Goal: Information Seeking & Learning: Learn about a topic

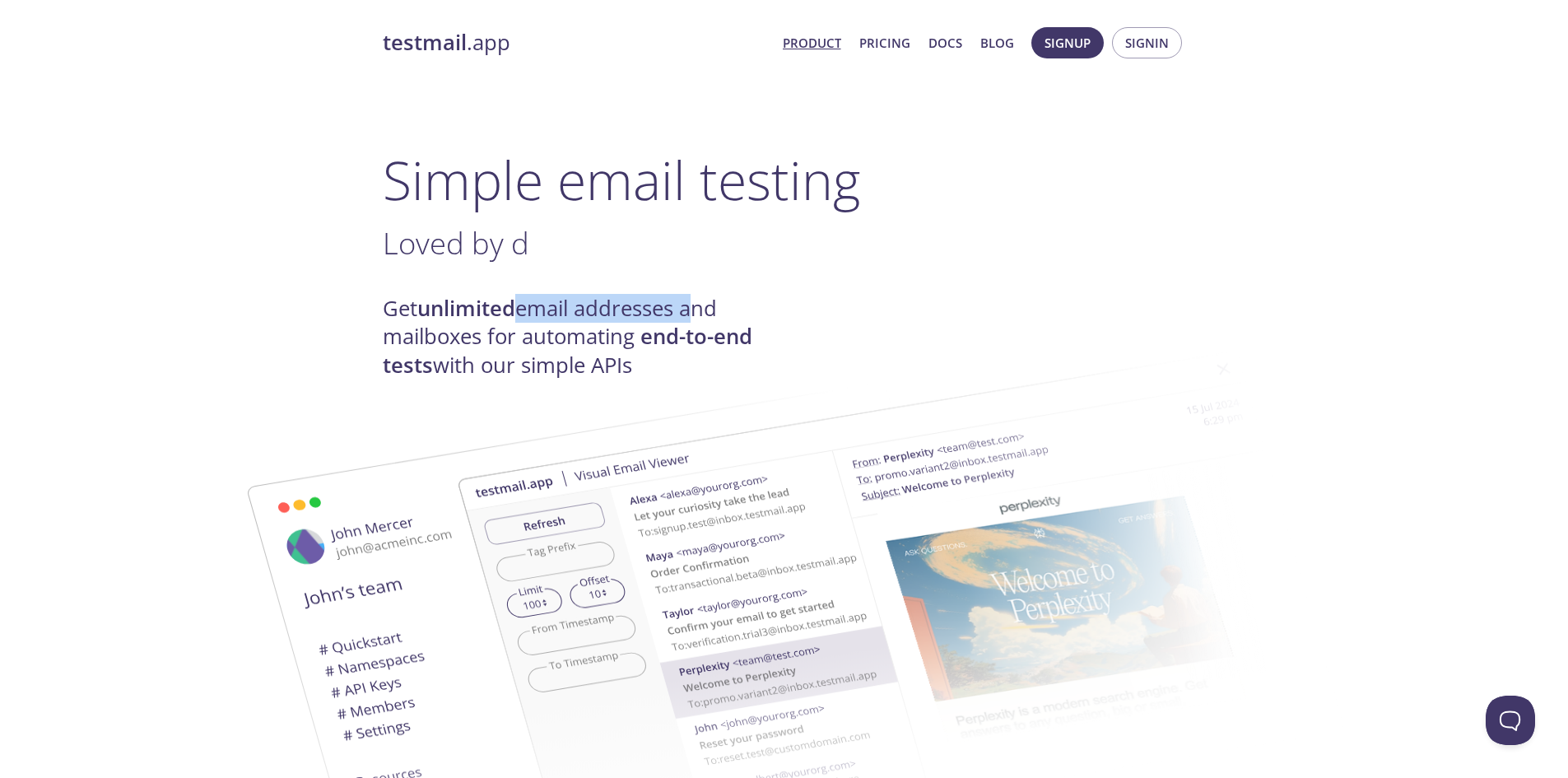
drag, startPoint x: 522, startPoint y: 307, endPoint x: 695, endPoint y: 306, distance: 173.0
click at [695, 306] on h4 "Get unlimited email addresses and mailboxes for automating end-to-end tests wit…" at bounding box center [584, 336] width 402 height 85
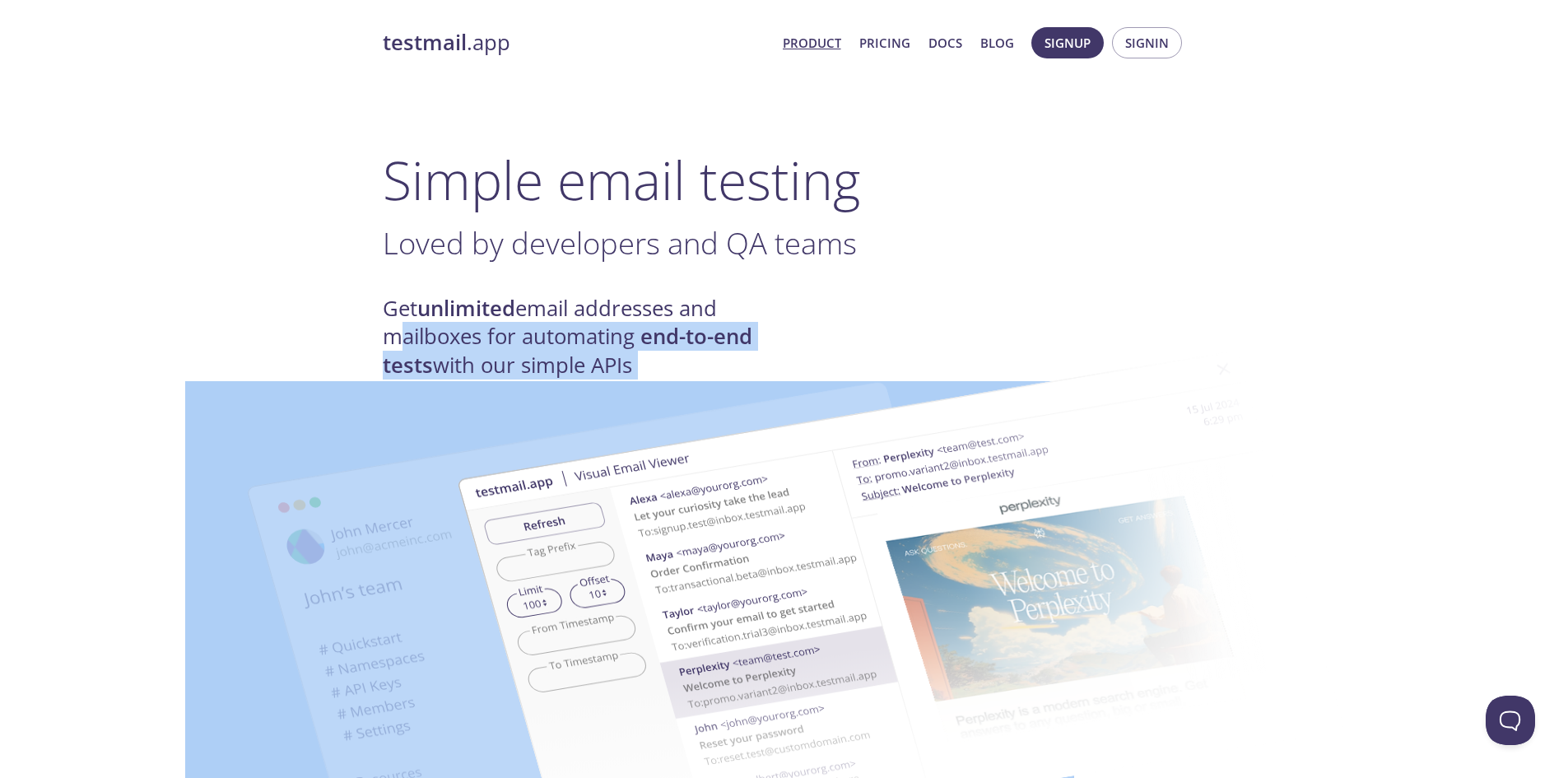
drag, startPoint x: 376, startPoint y: 336, endPoint x: 478, endPoint y: 339, distance: 102.0
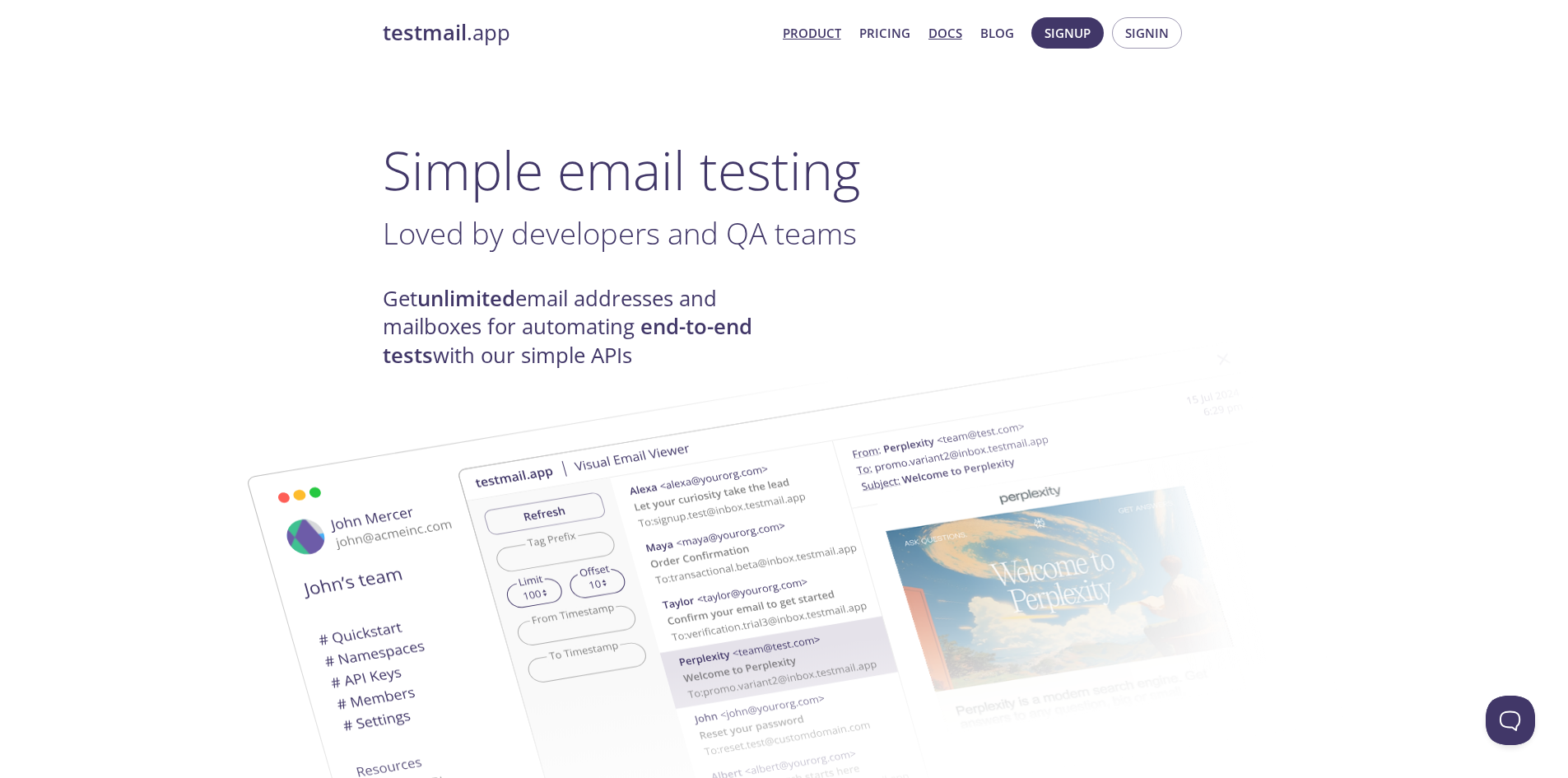
click at [943, 34] on link "Docs" at bounding box center [945, 33] width 34 height 22
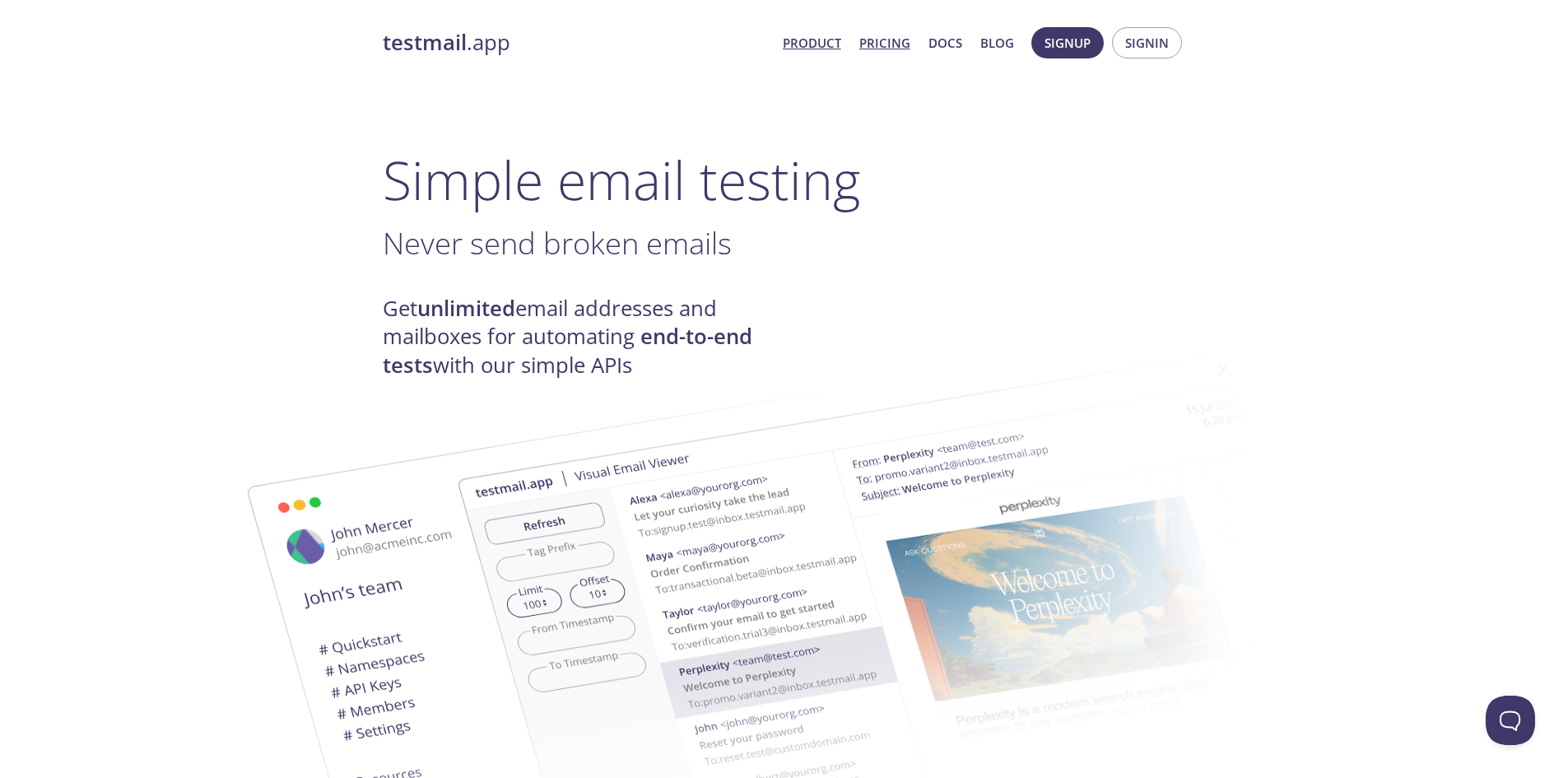
click at [896, 42] on link "Pricing" at bounding box center [884, 43] width 51 height 22
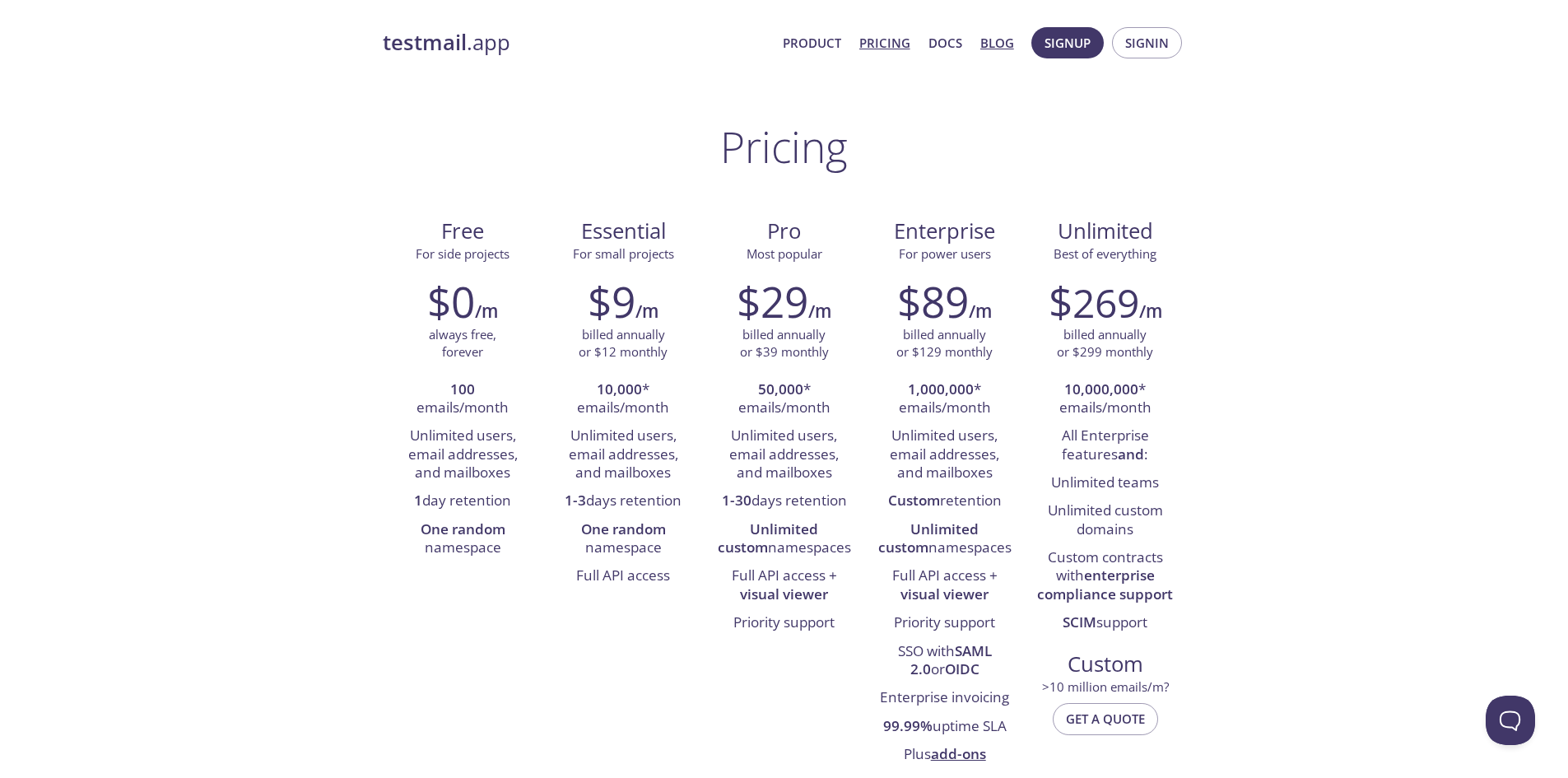
click at [990, 47] on link "Blog" at bounding box center [997, 43] width 34 height 22
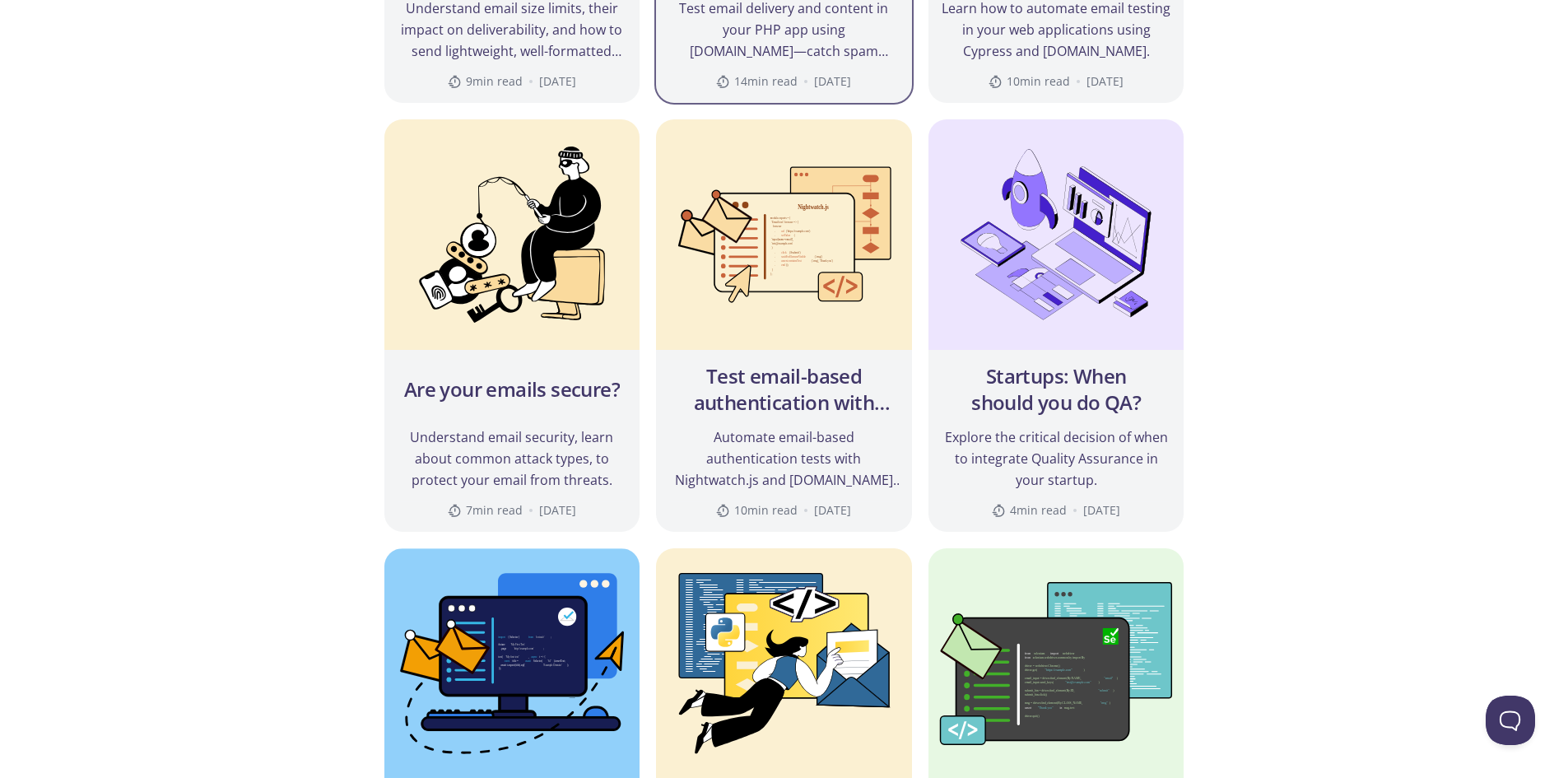
scroll to position [988, 0]
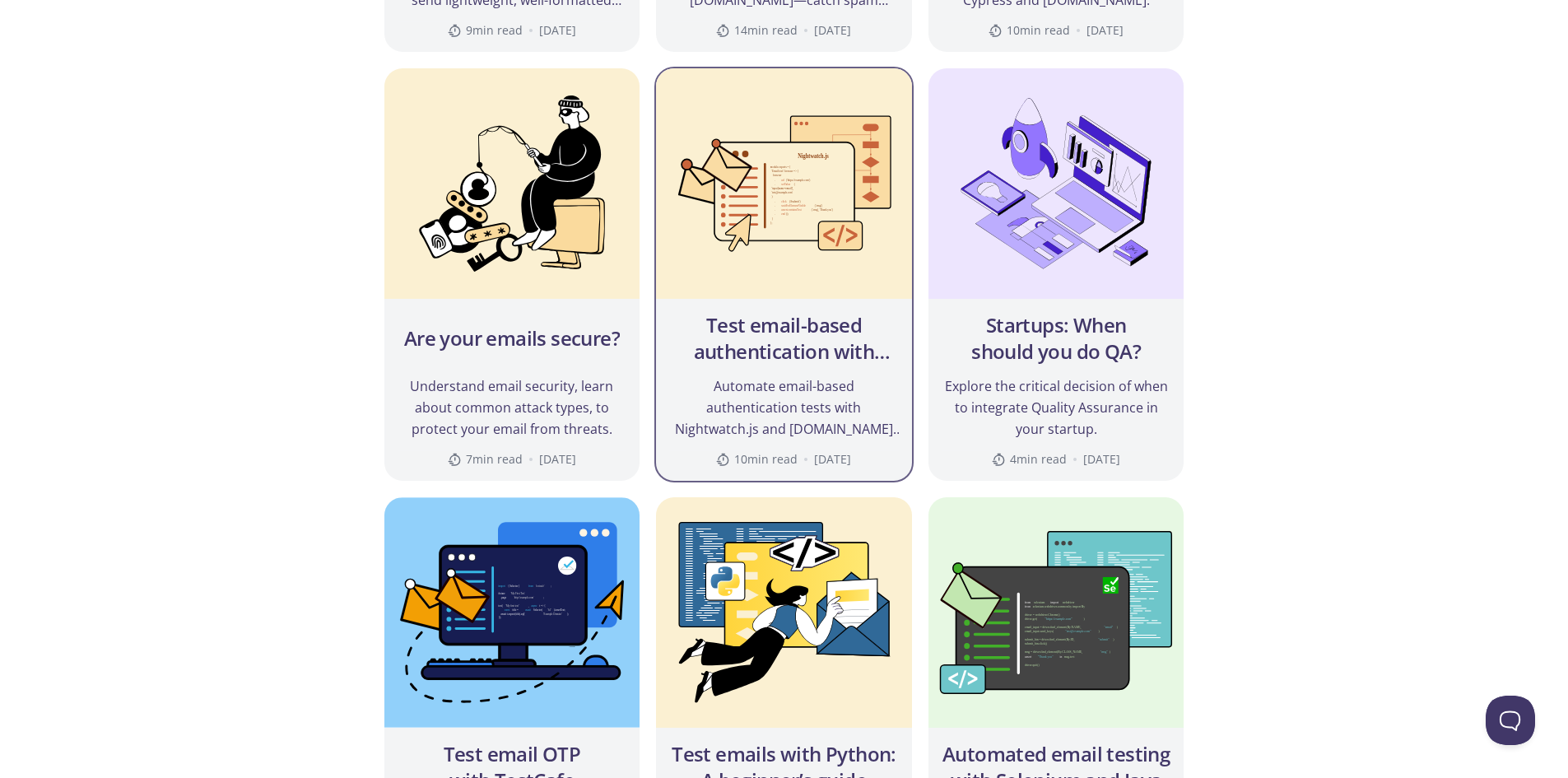
click at [818, 326] on h2 "Test email-based authentication with Nightwatch.js" at bounding box center [784, 338] width 230 height 53
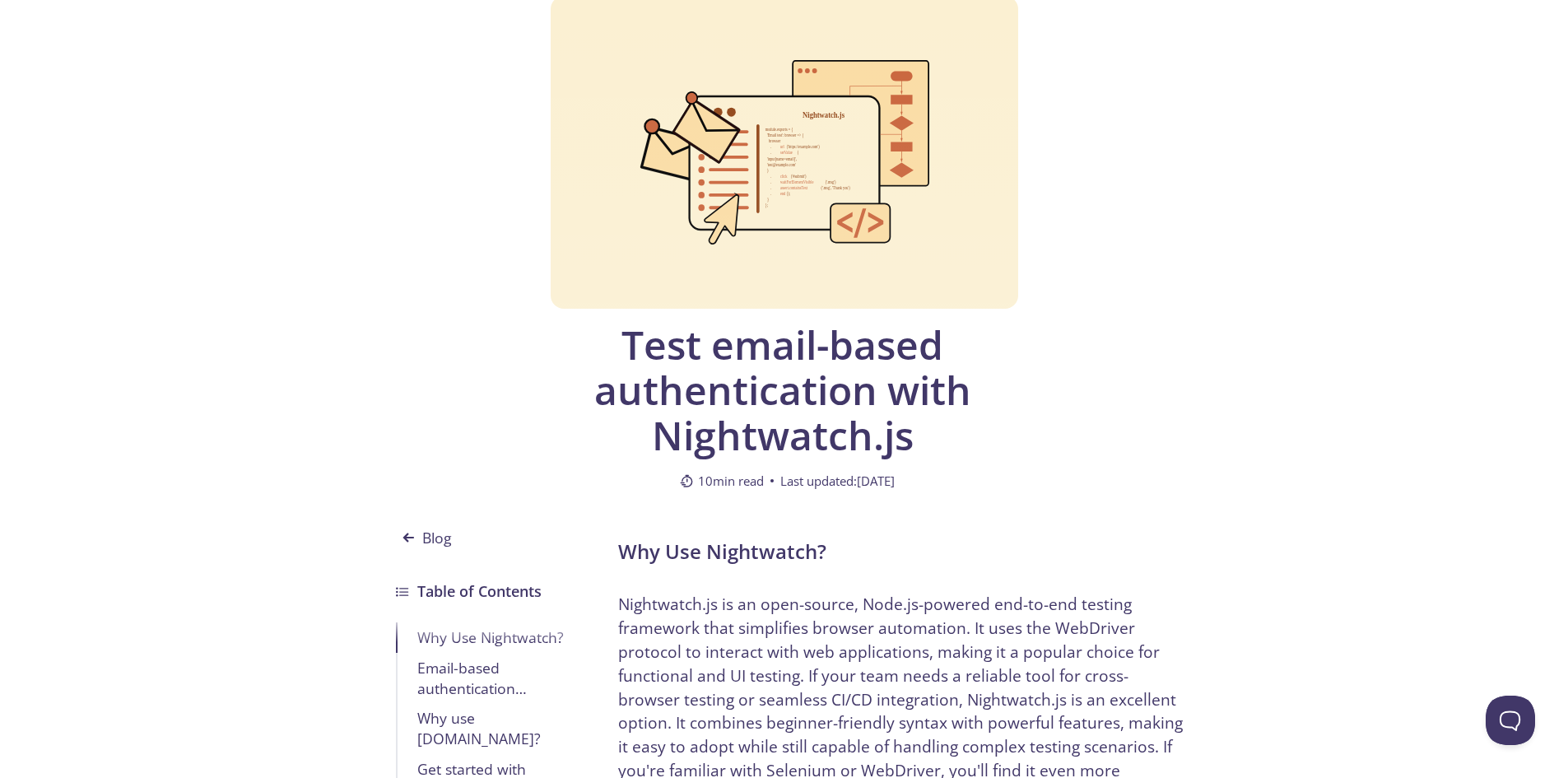
scroll to position [83, 0]
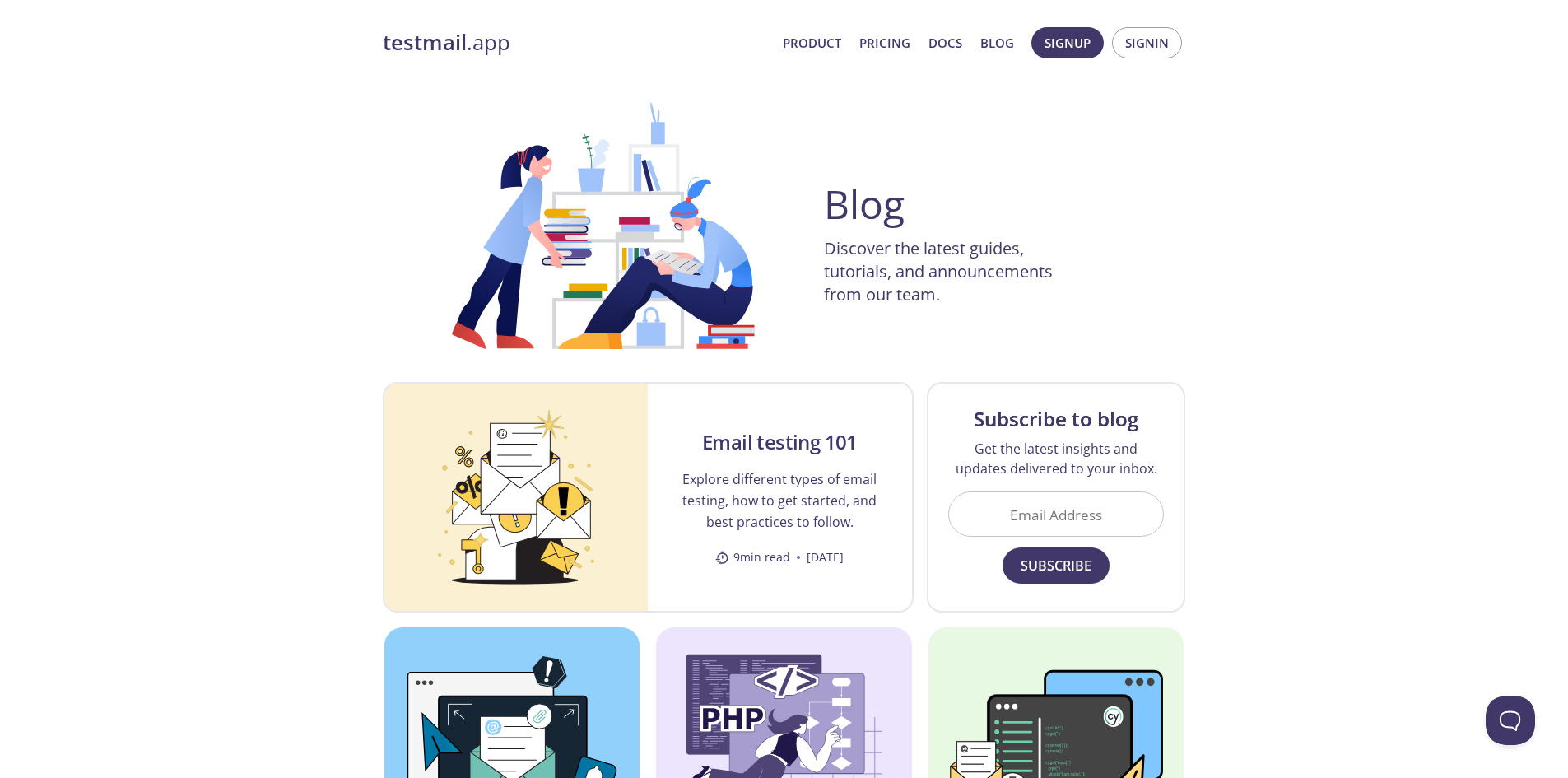
click at [808, 45] on link "Product" at bounding box center [812, 43] width 59 height 22
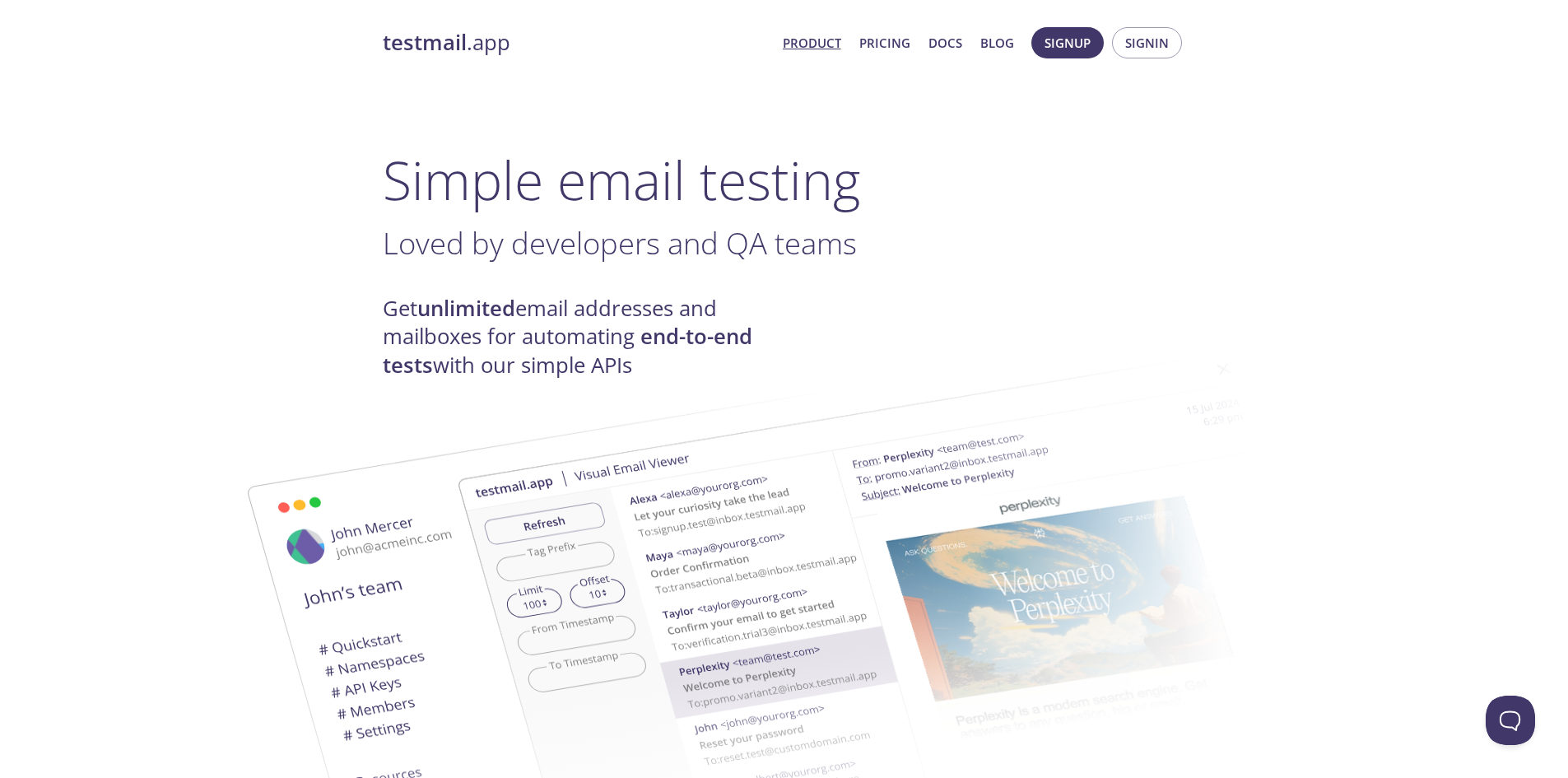
click at [923, 317] on div "Get unlimited email addresses and mailboxes for automating end-to-end tests wit…" at bounding box center [785, 336] width 804 height 85
